Goal: Find specific page/section: Find specific page/section

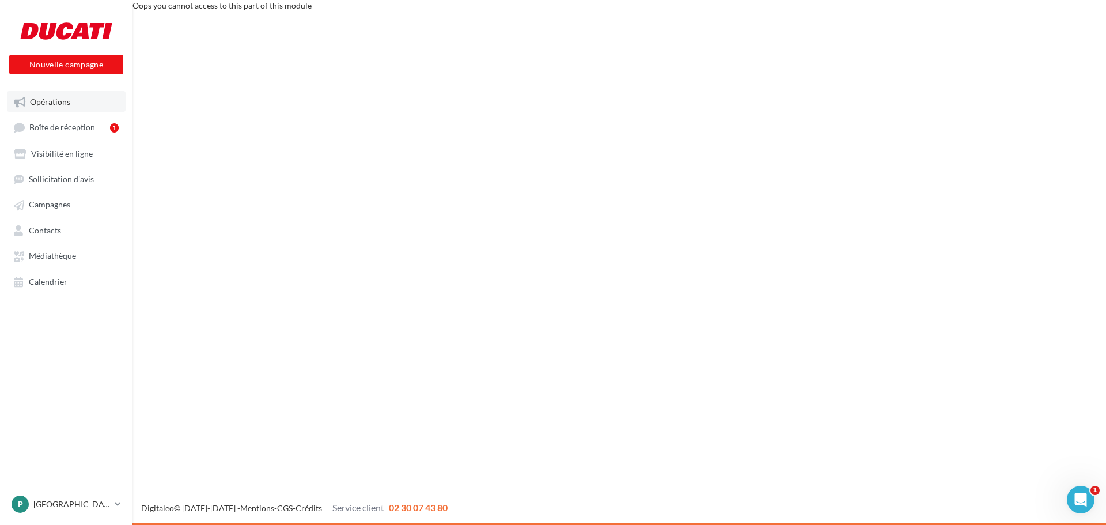
click at [47, 107] on link "Opérations" at bounding box center [66, 101] width 119 height 21
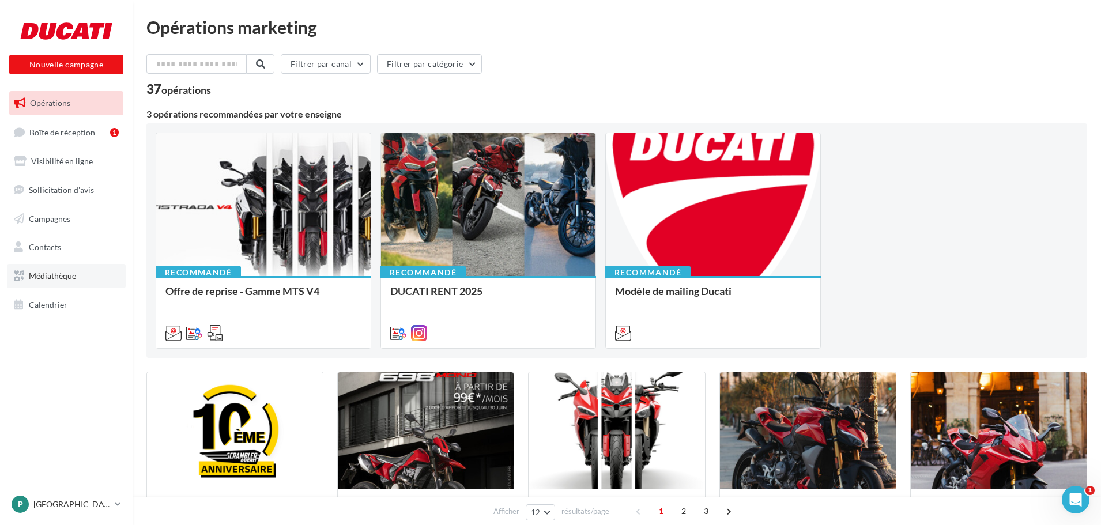
click at [60, 278] on span "Médiathèque" at bounding box center [52, 276] width 47 height 10
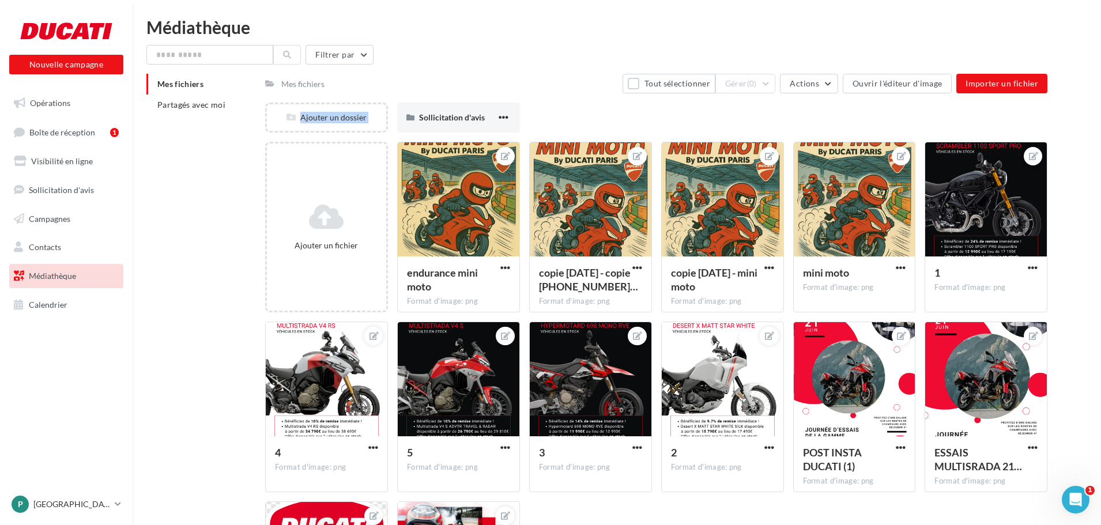
drag, startPoint x: 350, startPoint y: 108, endPoint x: 425, endPoint y: 101, distance: 75.2
click at [425, 101] on div "Mes fichiers Tout sélectionner Gérer (0) Actions Ouvrir l'éditeur d'image Impor…" at bounding box center [656, 377] width 782 height 607
click at [441, 120] on span "Sollicitation d'avis" at bounding box center [452, 117] width 66 height 10
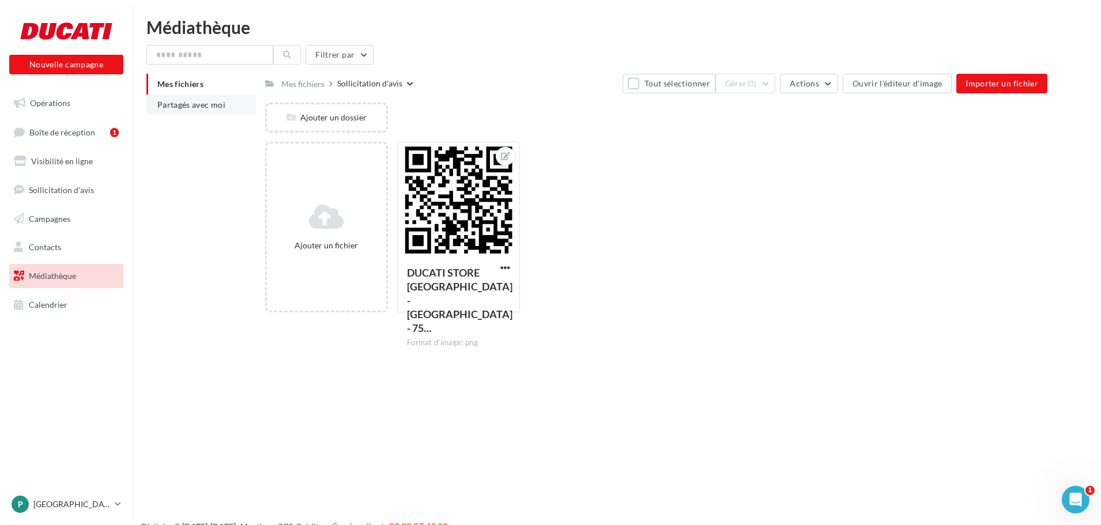
click at [205, 103] on span "Partagés avec moi" at bounding box center [191, 105] width 68 height 10
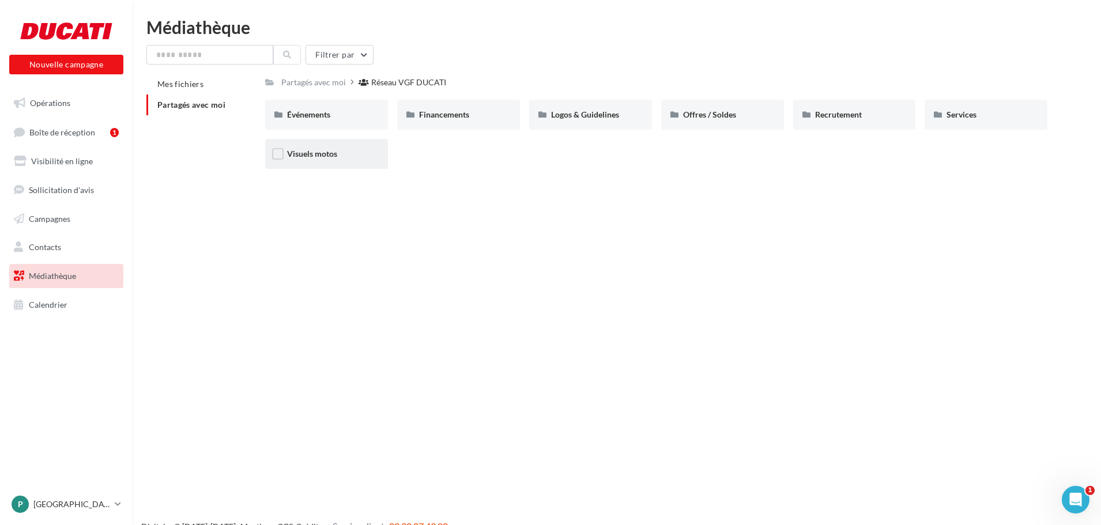
click at [352, 153] on div "Visuels motos" at bounding box center [326, 154] width 79 height 12
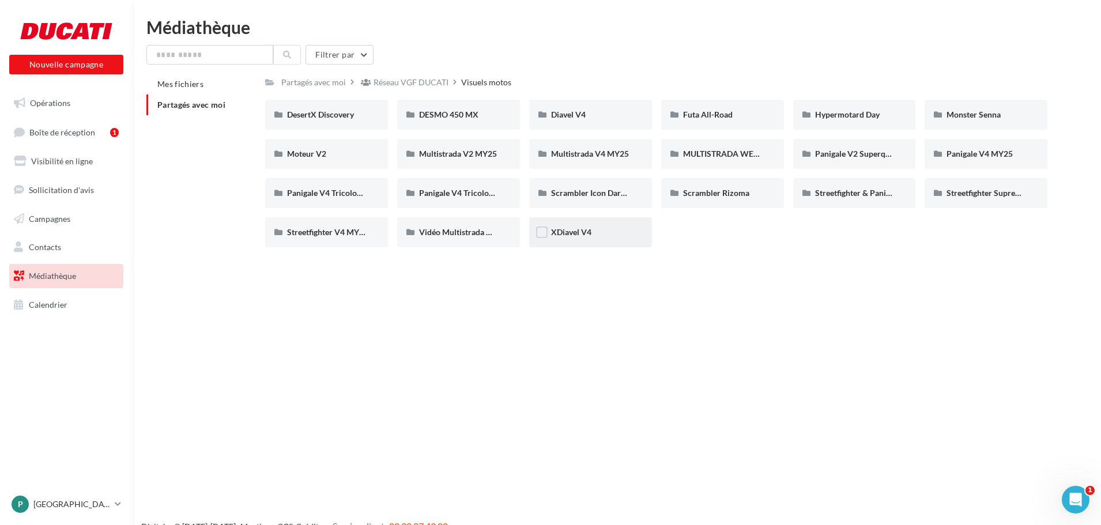
click at [578, 237] on div "XDiavel V4" at bounding box center [590, 232] width 79 height 12
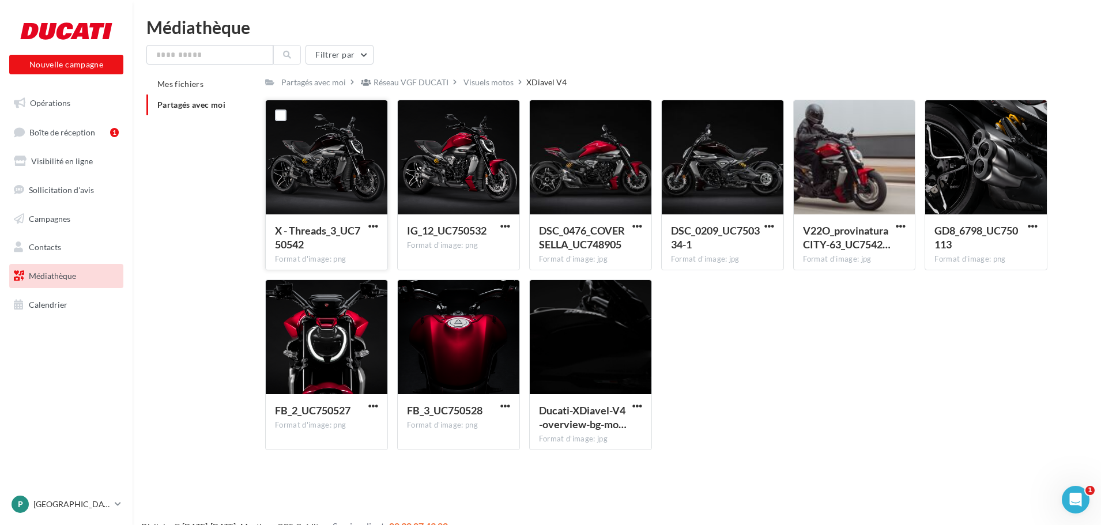
click at [360, 181] on div at bounding box center [327, 157] width 122 height 115
click at [474, 83] on div "Visuels motos" at bounding box center [488, 83] width 50 height 12
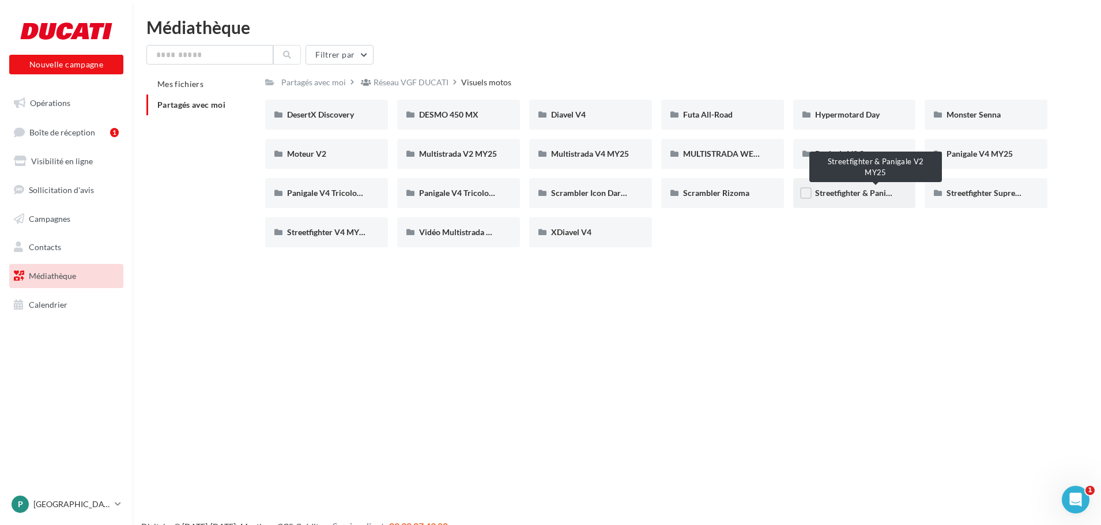
click at [871, 194] on span "Streetfighter & Panigale V2 MY25" at bounding box center [875, 193] width 121 height 10
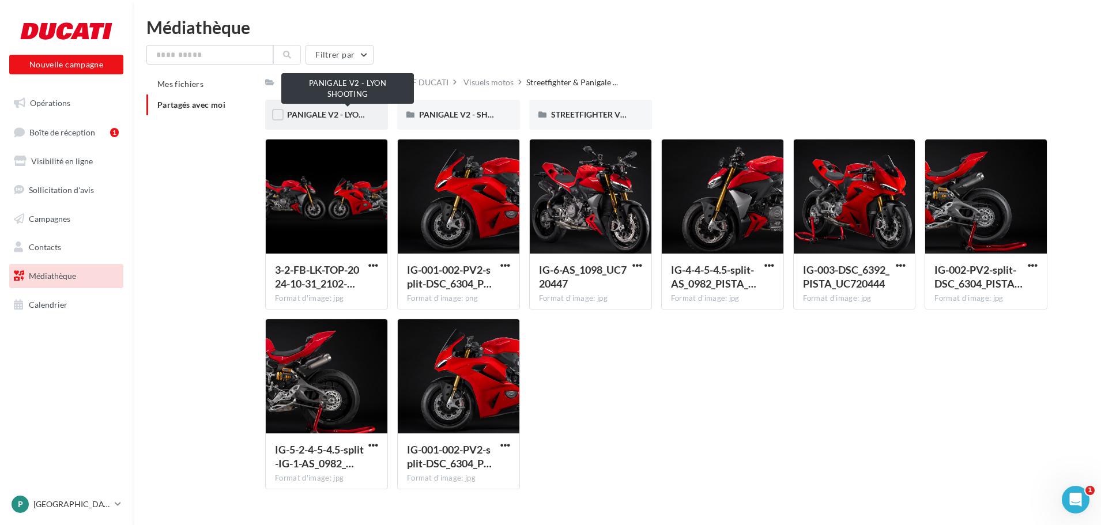
click at [352, 110] on span "PANIGALE V2 - LYON SHOOTING" at bounding box center [348, 114] width 122 height 10
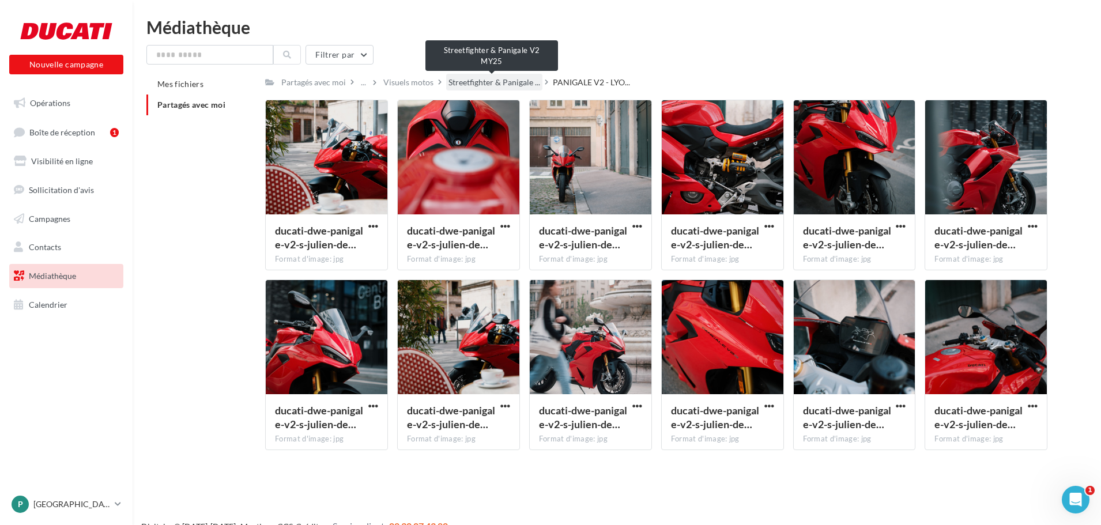
click at [497, 85] on span "Streetfighter & Panigale ..." at bounding box center [494, 83] width 92 height 12
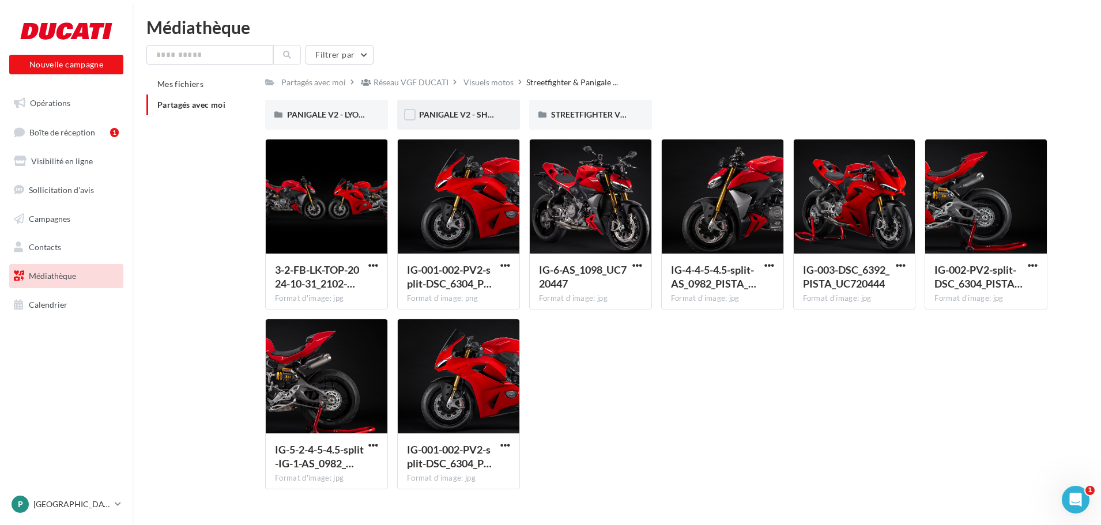
click at [445, 118] on span "PANIGALE V2 - SHOOTING PARIS" at bounding box center [510, 114] width 183 height 10
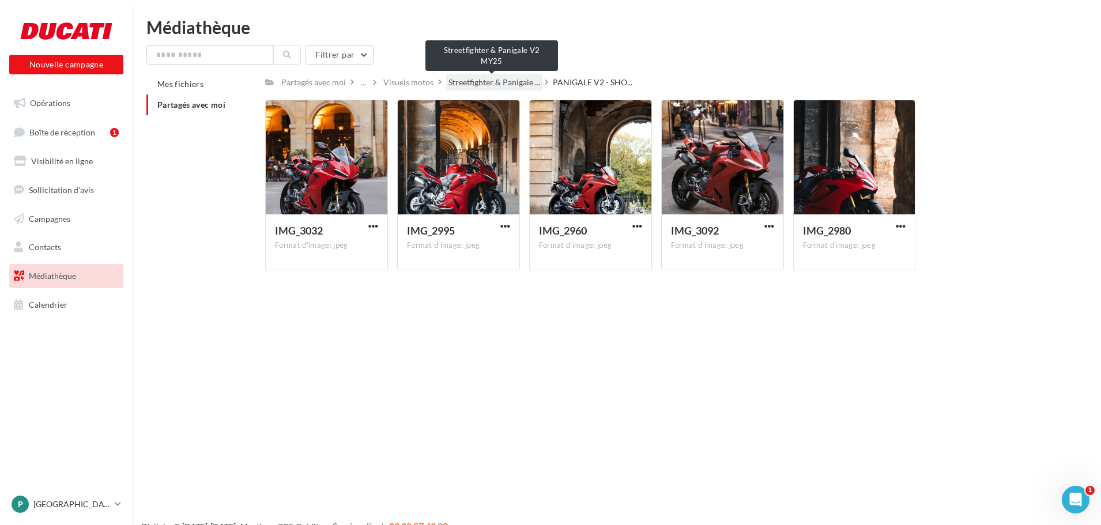
click at [491, 81] on span "Streetfighter & Panigale ..." at bounding box center [494, 83] width 92 height 12
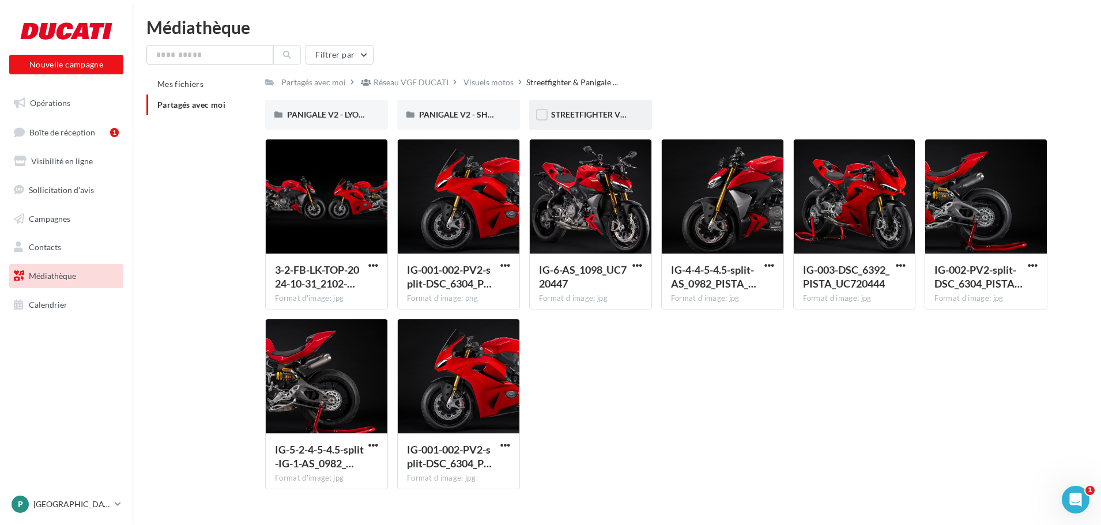
click at [584, 103] on div "STREETFIGHTER V2 - SHOOTING PARIS" at bounding box center [590, 115] width 123 height 30
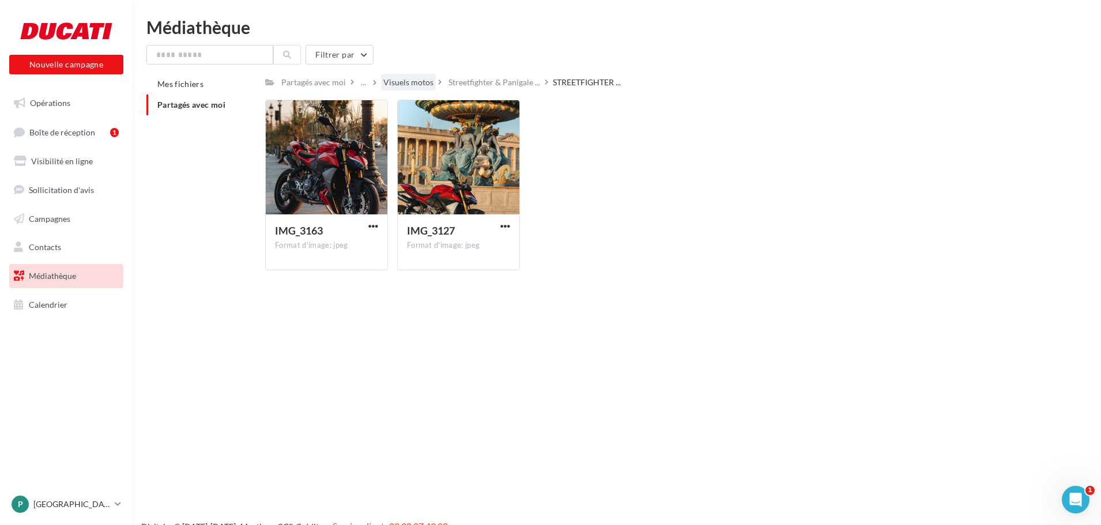
click at [394, 75] on div "Visuels motos" at bounding box center [408, 82] width 55 height 17
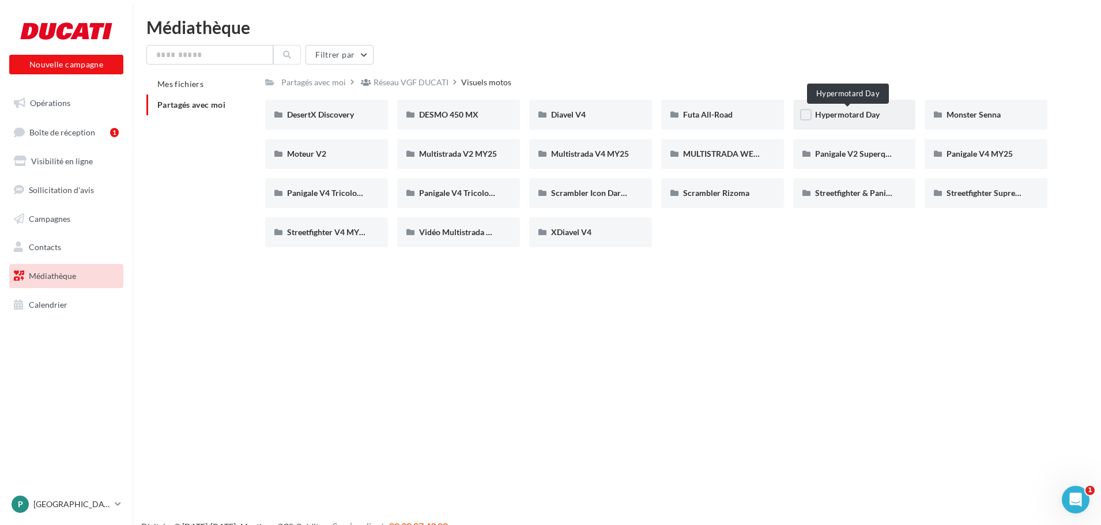
click at [837, 115] on span "Hypermotard Day" at bounding box center [847, 114] width 65 height 10
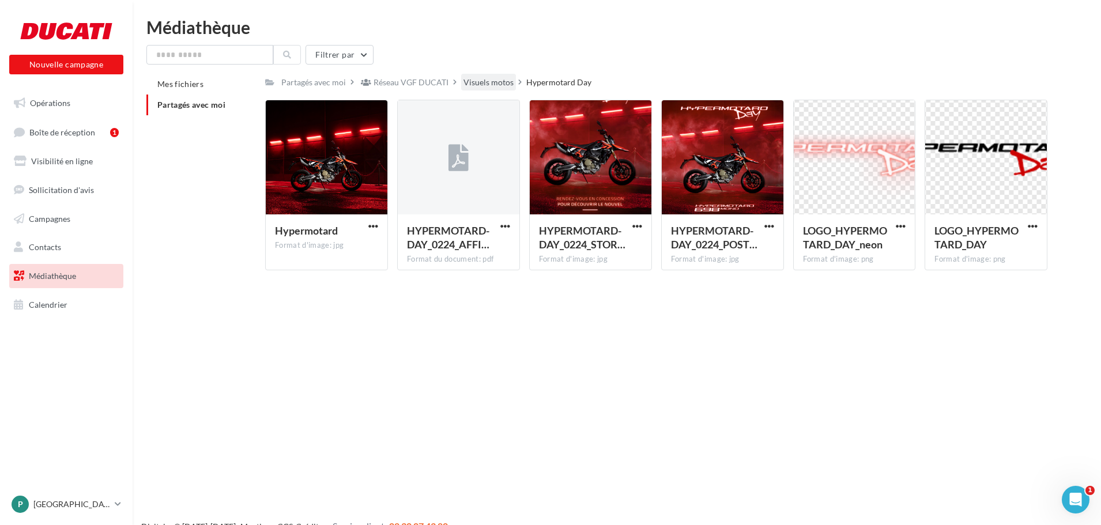
click at [469, 77] on div "Visuels motos" at bounding box center [488, 83] width 50 height 12
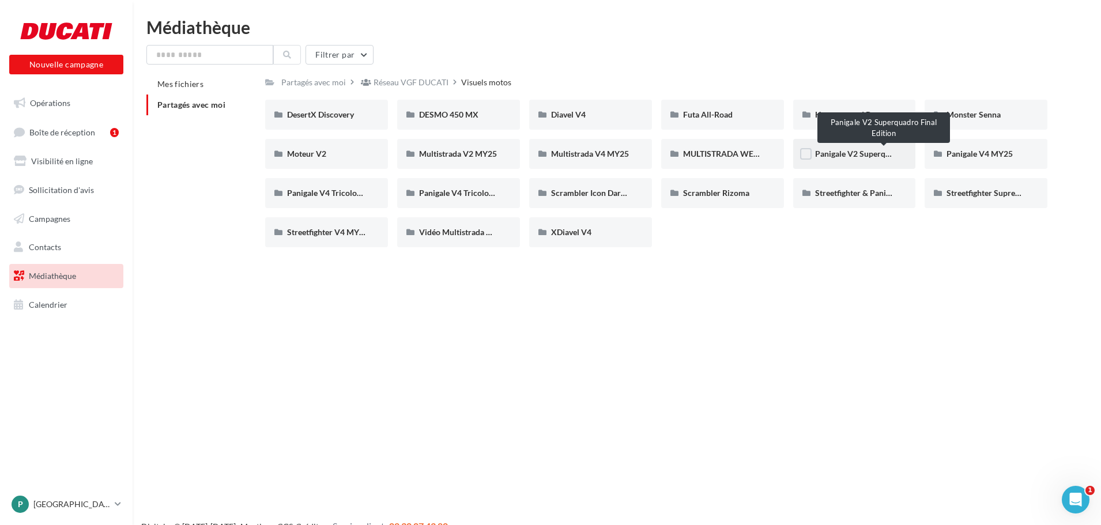
click at [891, 155] on span "Panigale V2 Superquadro Final Edition" at bounding box center [884, 154] width 139 height 10
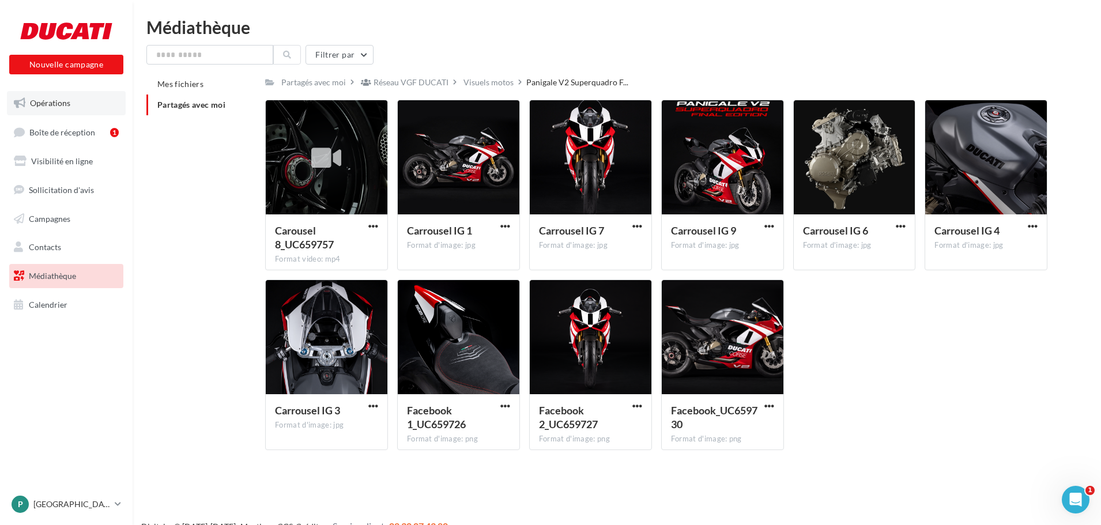
click at [67, 100] on span "Opérations" at bounding box center [50, 103] width 40 height 10
